Goal: Information Seeking & Learning: Check status

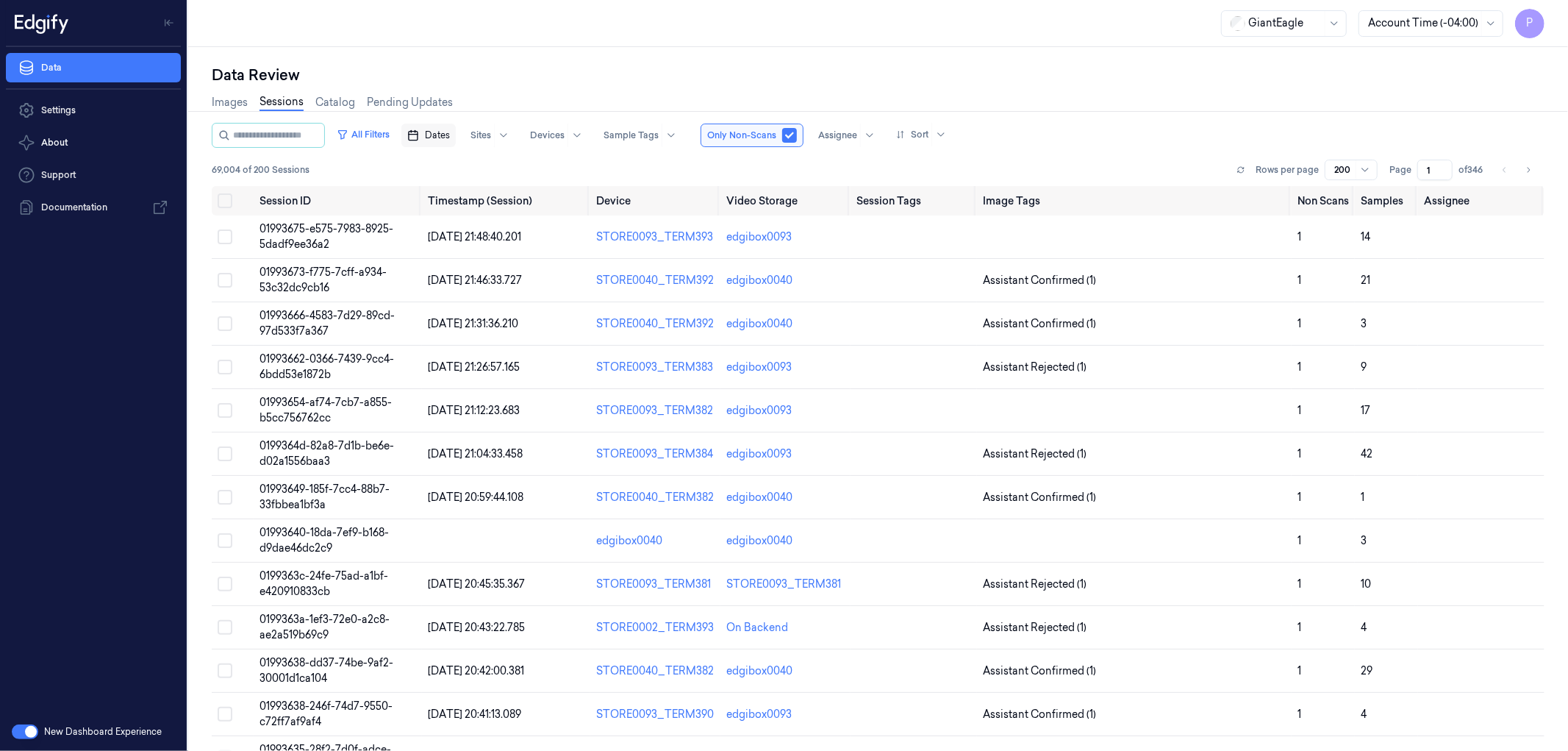
click at [455, 133] on button "Dates" at bounding box center [429, 135] width 55 height 24
click at [508, 251] on button "10" at bounding box center [513, 254] width 24 height 24
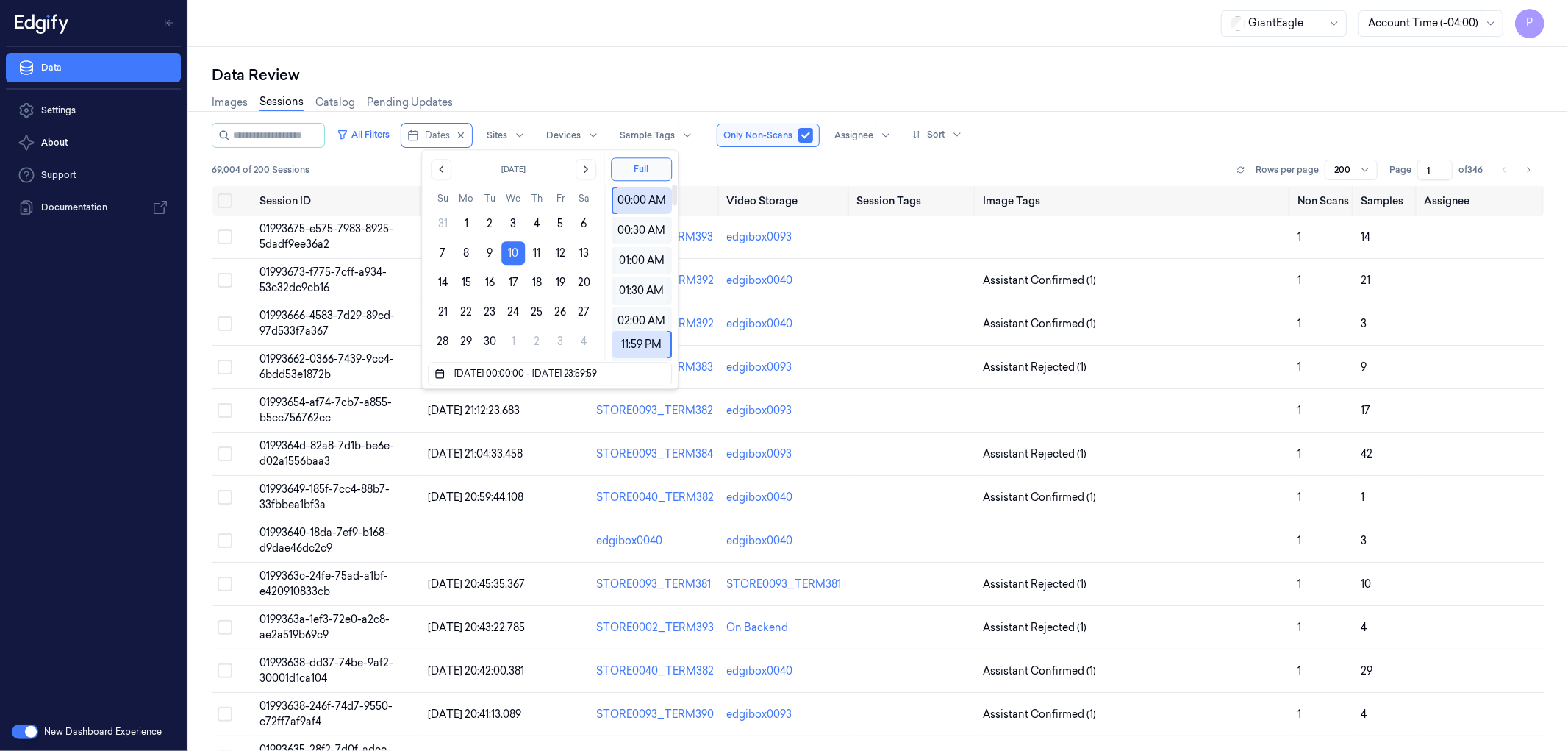
click at [1022, 68] on div "Data Review" at bounding box center [878, 75] width 1332 height 21
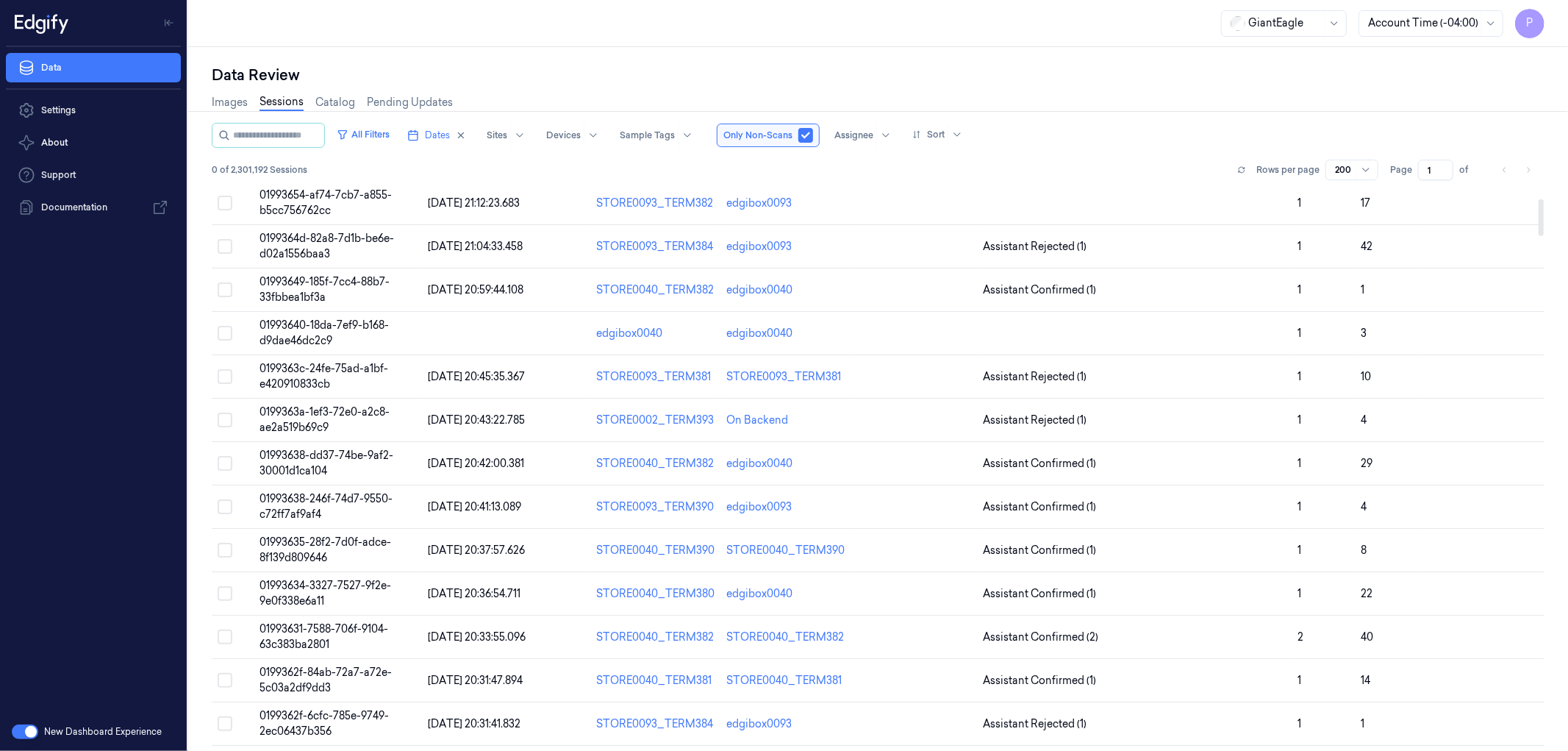
scroll to position [218, 0]
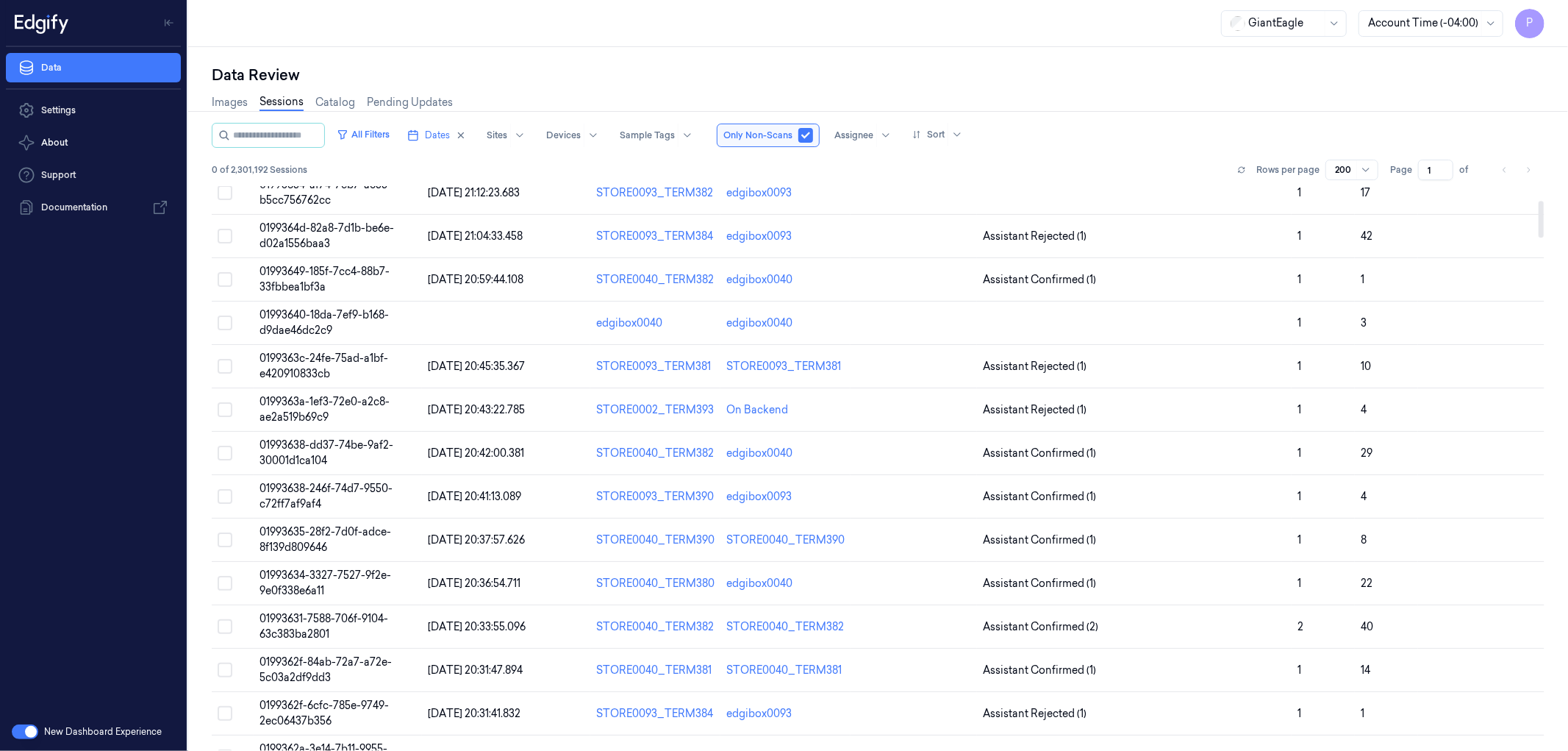
click at [1353, 166] on div at bounding box center [1344, 169] width 18 height 13
click at [1348, 196] on div "50" at bounding box center [1342, 198] width 13 height 16
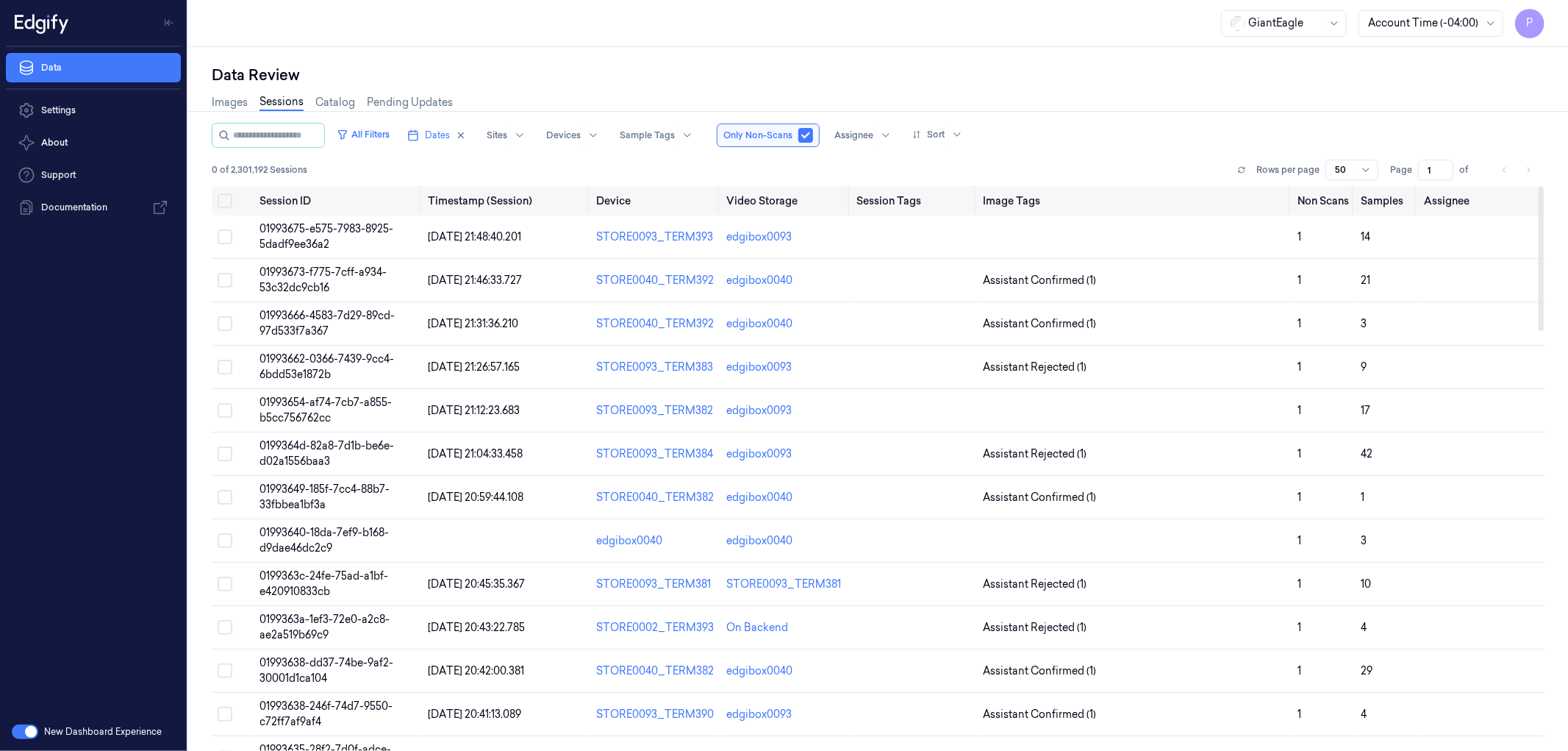
click at [1203, 140] on div "All Filters Dates Sites Devices Sample Tags Only Non-Scans Assignee Sort" at bounding box center [878, 134] width 1332 height 25
click at [1530, 169] on li "pagination" at bounding box center [1528, 169] width 21 height 21
click at [1353, 160] on div "50" at bounding box center [1344, 169] width 18 height 21
click at [1345, 246] on div "200" at bounding box center [1345, 247] width 19 height 16
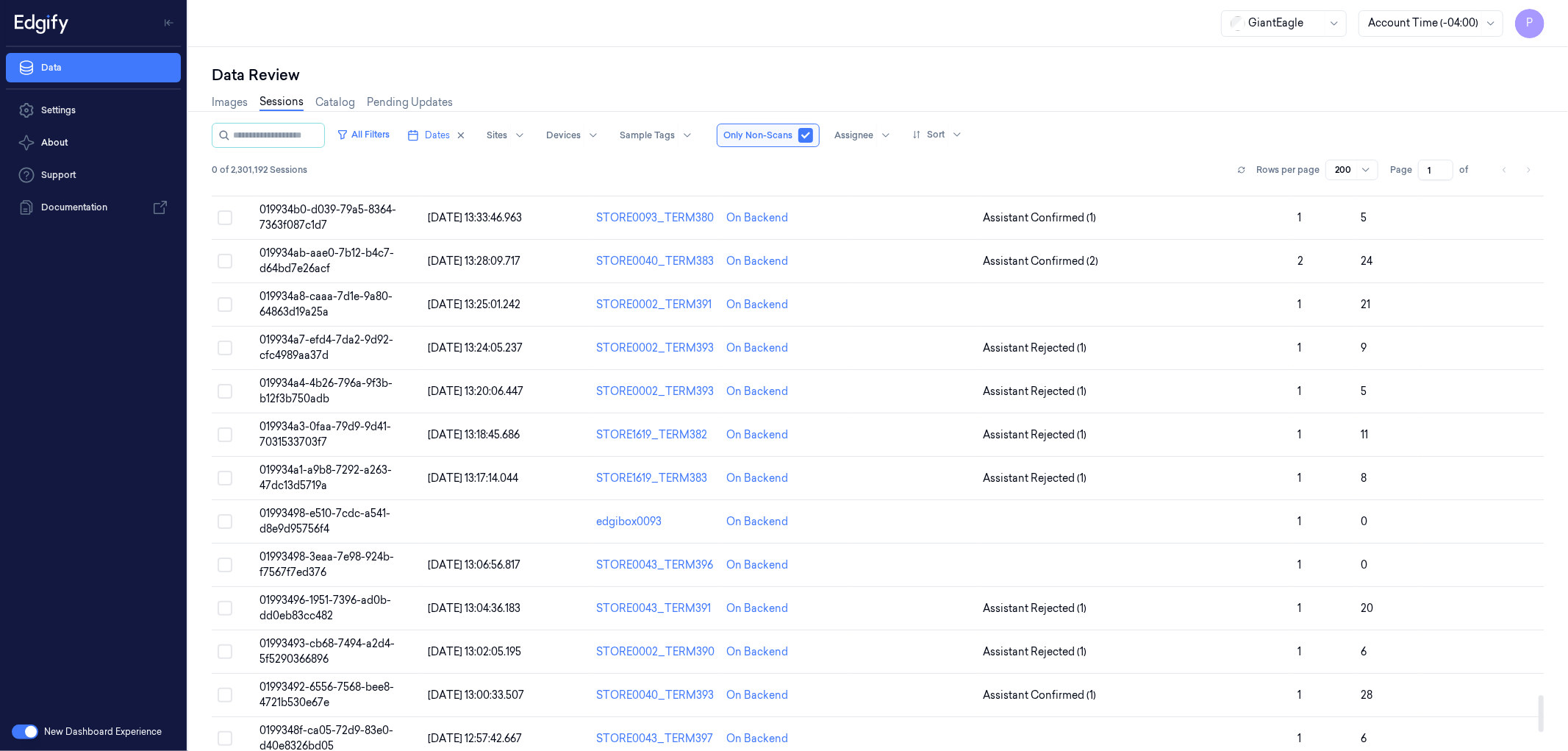
scroll to position [8165, 0]
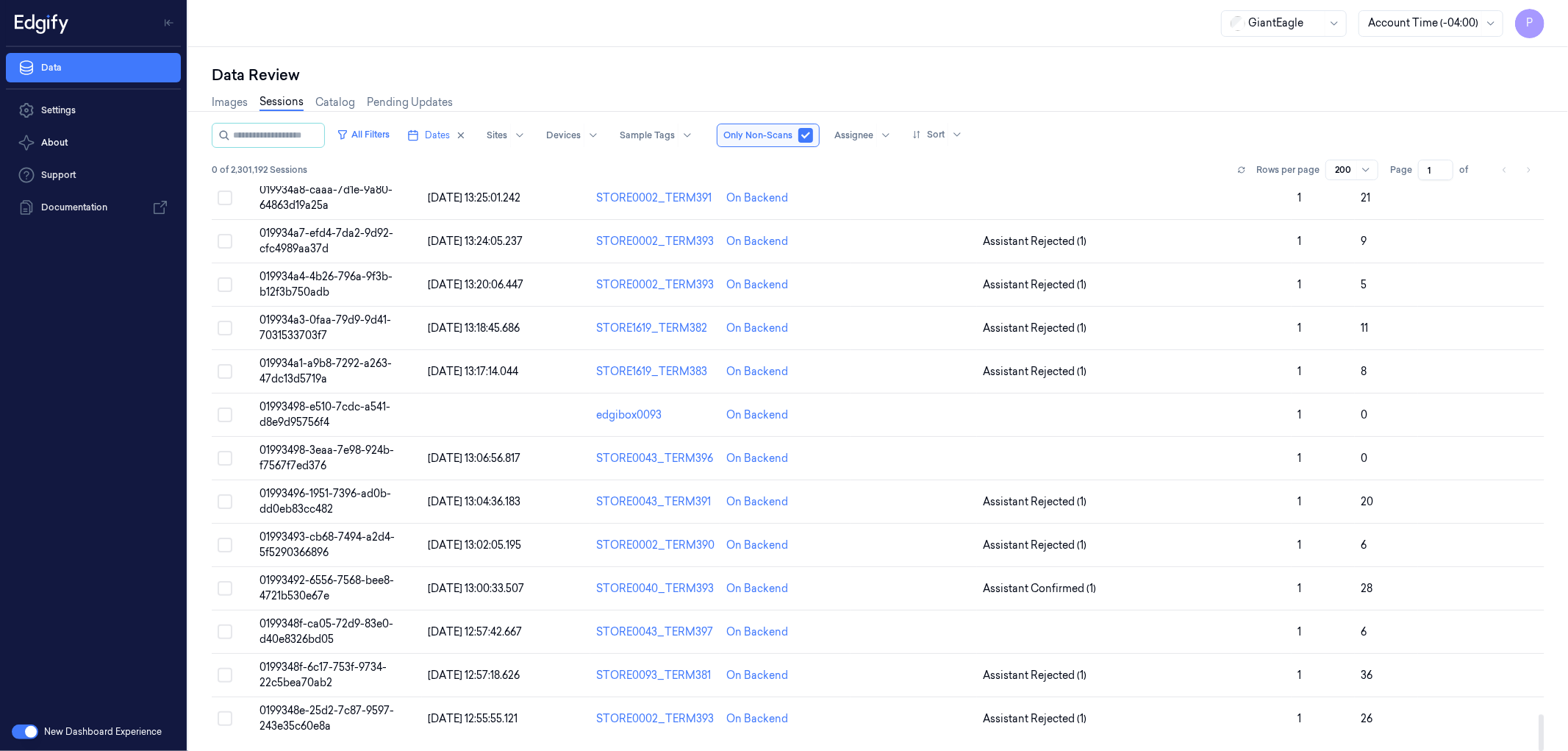
drag, startPoint x: 1540, startPoint y: 489, endPoint x: 1542, endPoint y: 752, distance: 263.0
click at [1542, 750] on div at bounding box center [1540, 732] width 5 height 37
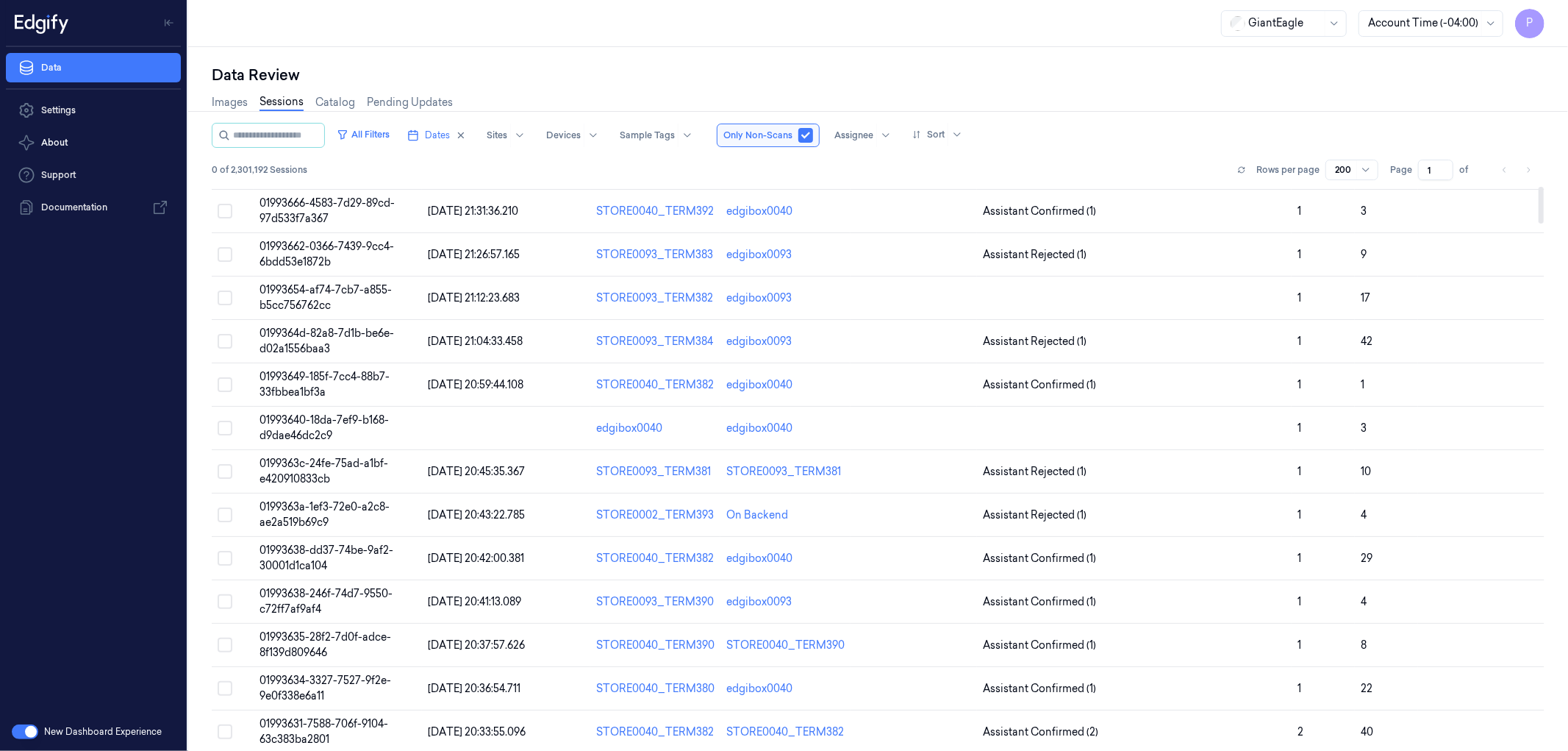
scroll to position [0, 0]
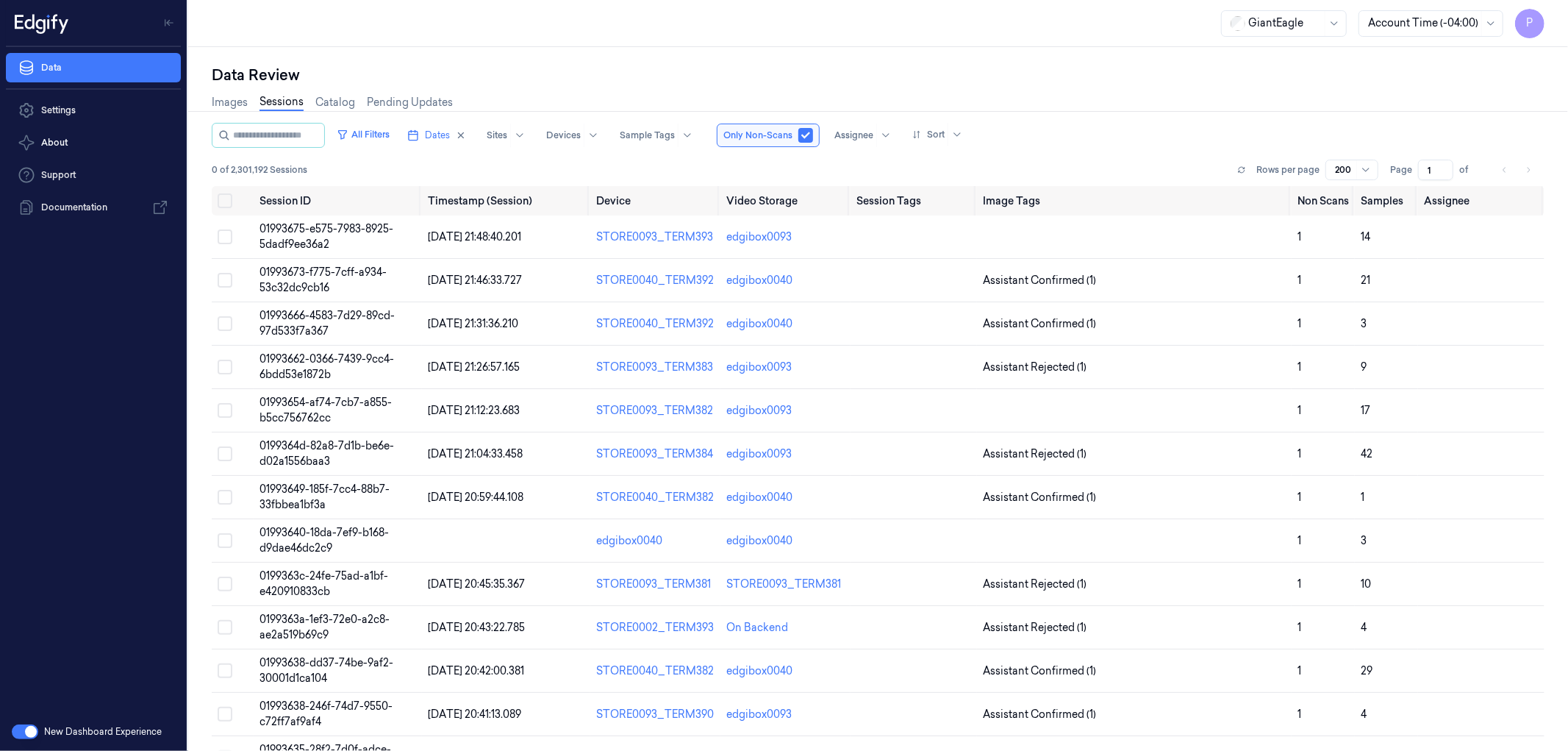
click at [18, 730] on button "button" at bounding box center [25, 731] width 27 height 15
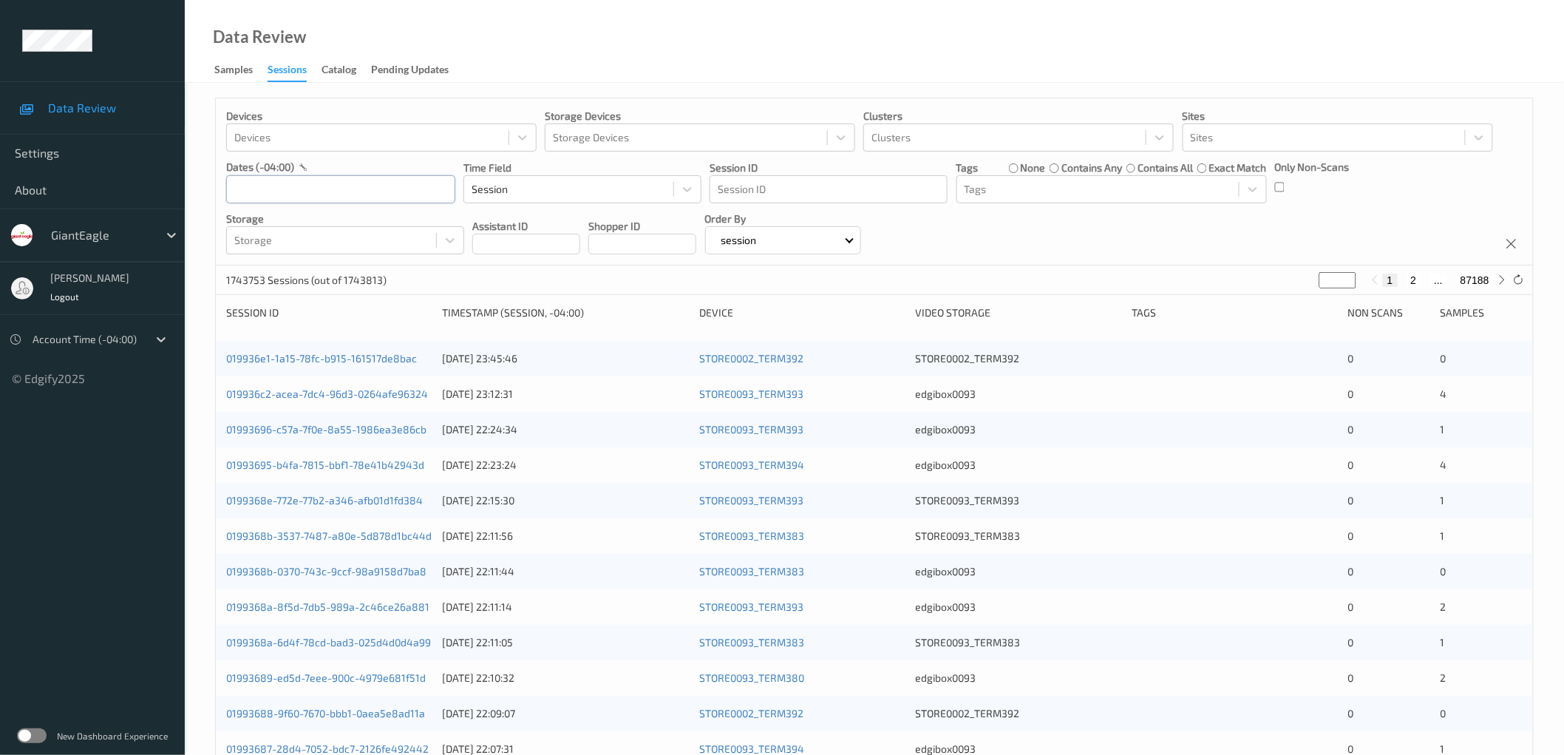
click at [331, 189] on input "text" at bounding box center [340, 189] width 229 height 28
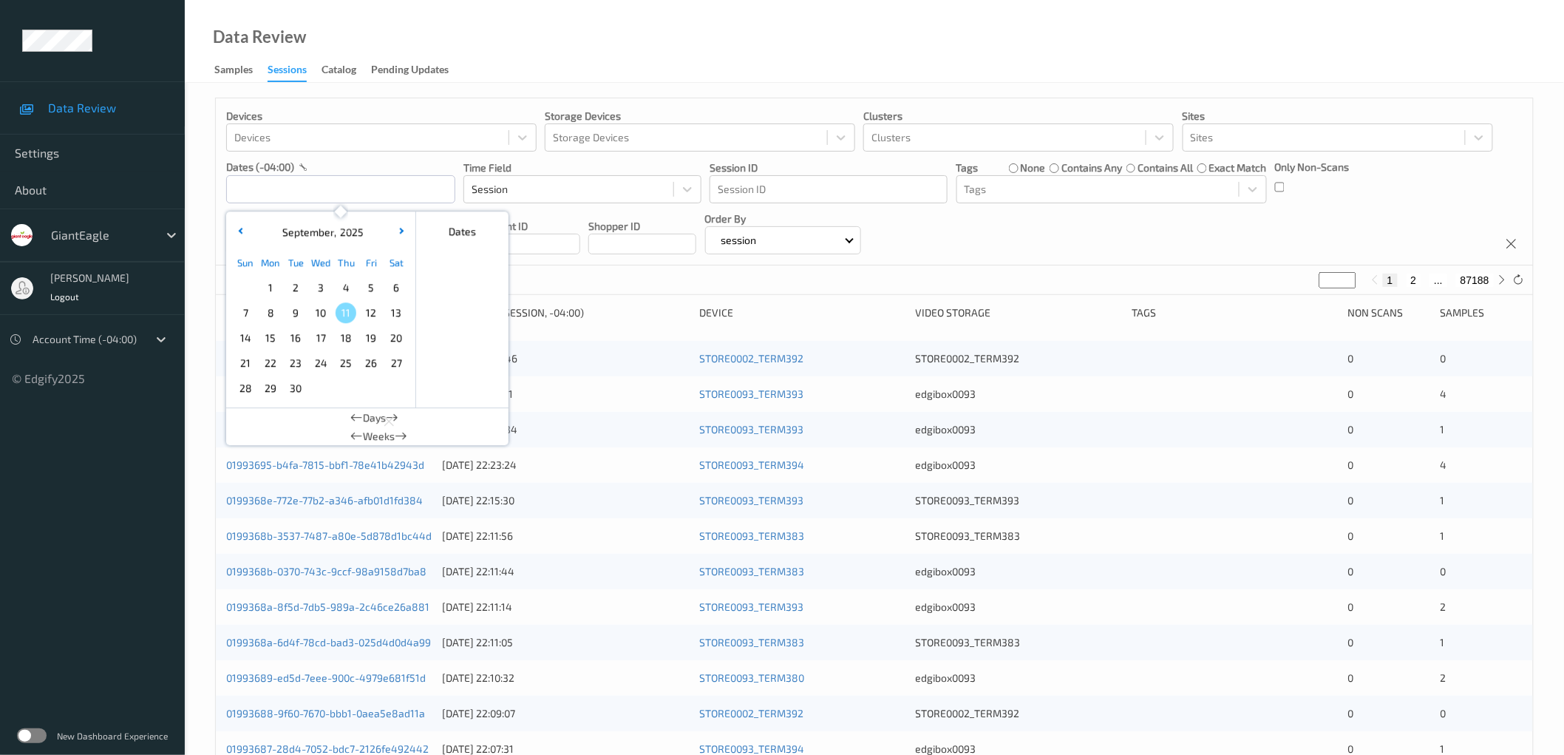
click at [302, 314] on span "9" at bounding box center [295, 312] width 21 height 21
type input "[DATE] 00:00 -> [DATE] 23:59"
click at [1143, 245] on div "Devices Devices Storage Devices Storage Devices Clusters Clusters Sites Sites d…" at bounding box center [875, 181] width 1318 height 167
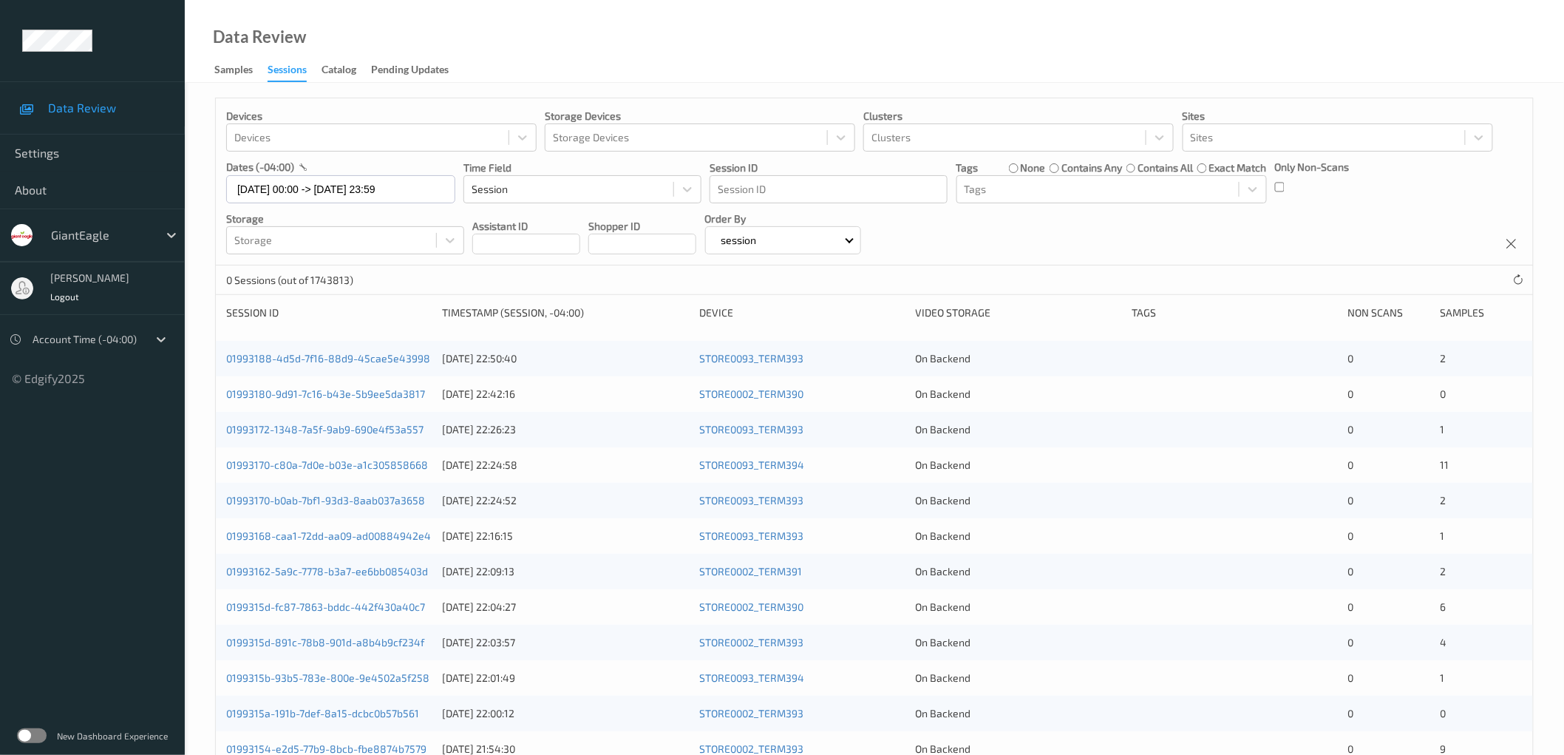
click at [1273, 187] on div "Devices Devices Storage Devices Storage Devices Clusters Clusters Sites Sites d…" at bounding box center [875, 181] width 1318 height 167
